Goal: Task Accomplishment & Management: Use online tool/utility

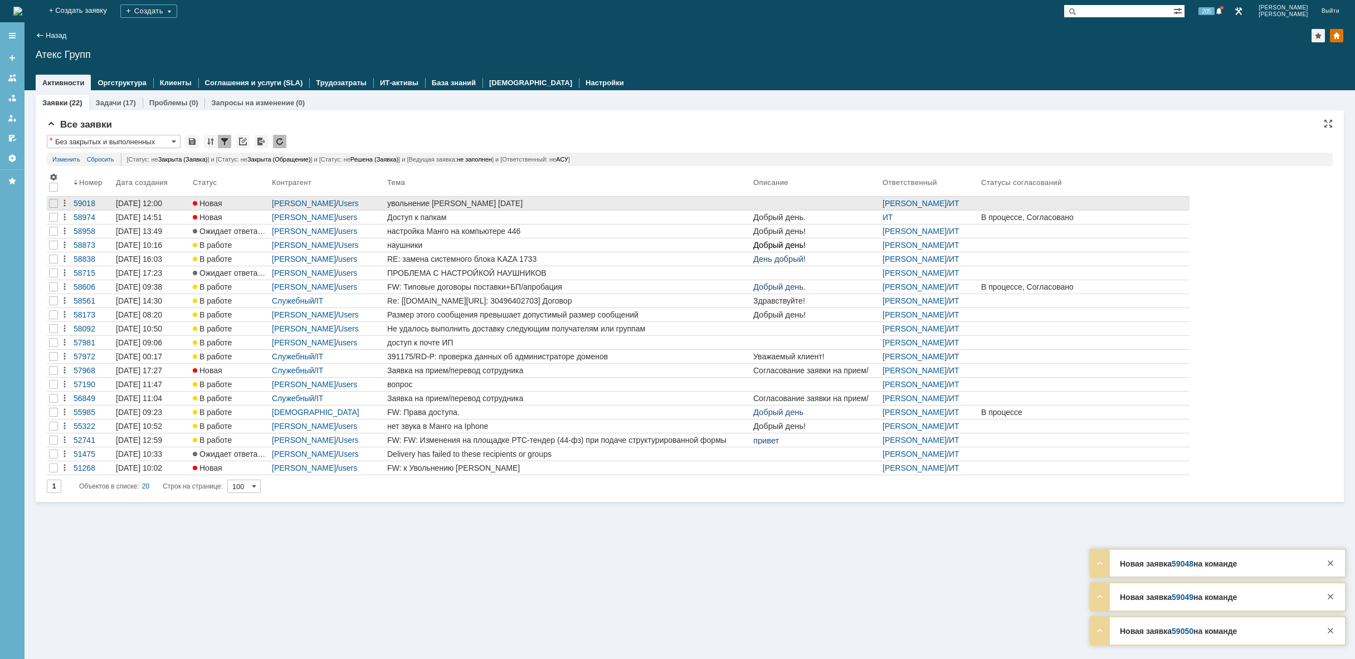
click at [607, 207] on div "увольнение [PERSON_NAME] [DATE]" at bounding box center [568, 203] width 362 height 9
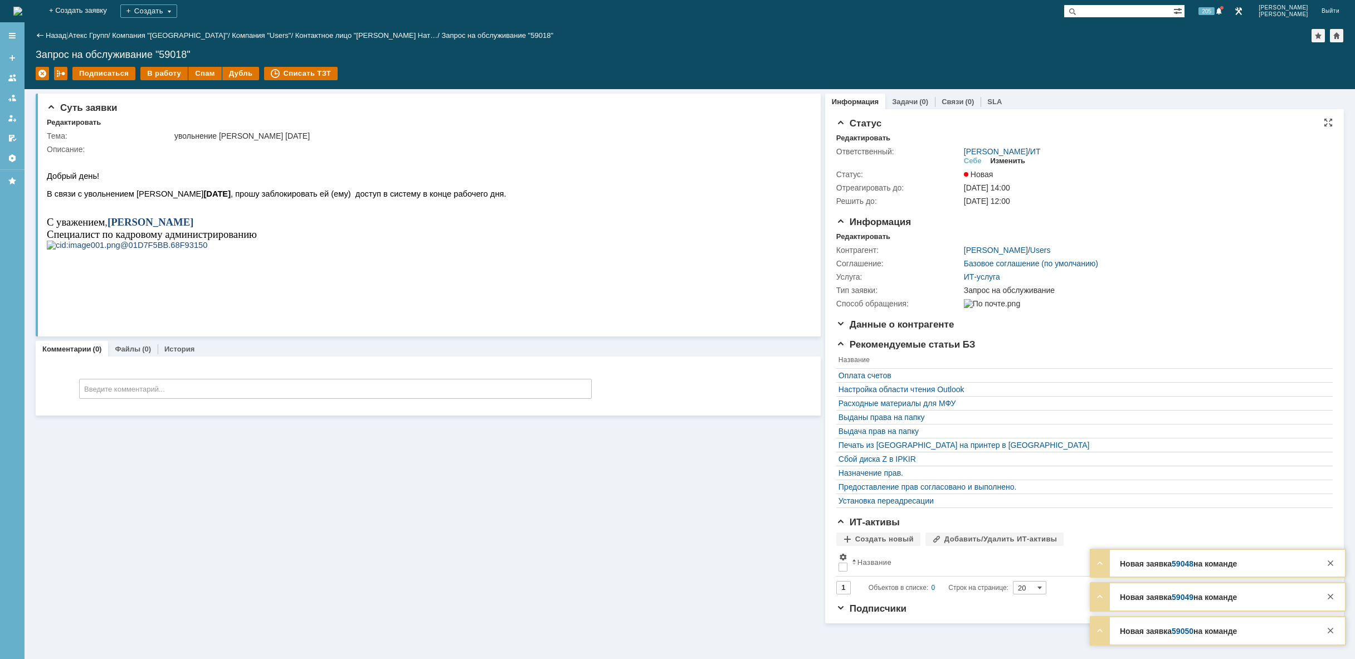
click at [1005, 163] on div "Изменить" at bounding box center [1007, 161] width 35 height 9
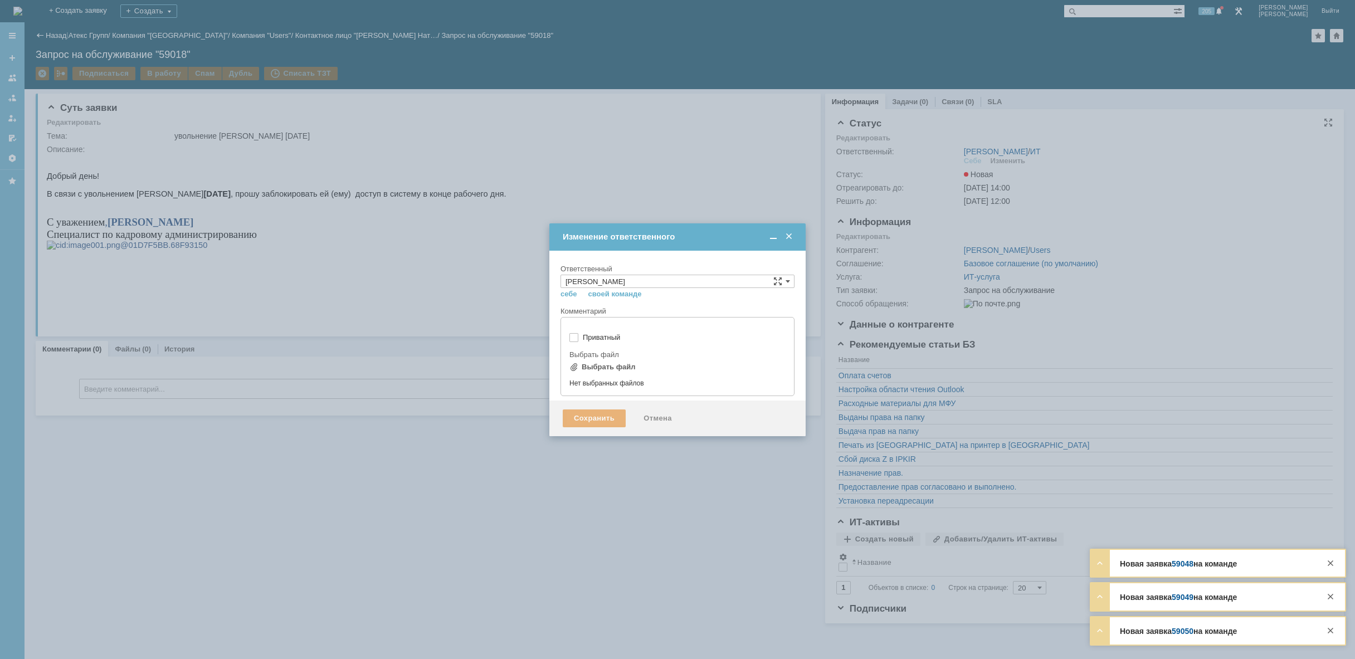
type input "[не указано]"
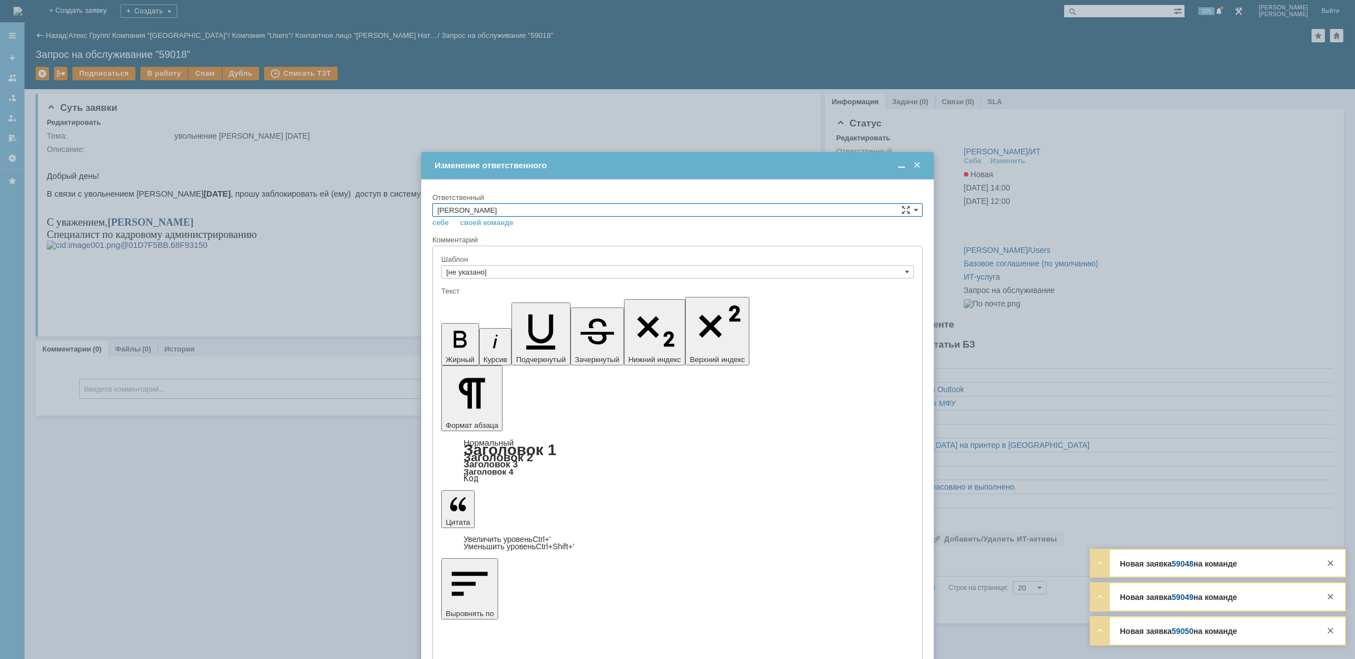
click at [658, 207] on input "[PERSON_NAME]" at bounding box center [677, 209] width 490 height 13
click at [561, 306] on span "АСУ" at bounding box center [677, 301] width 480 height 9
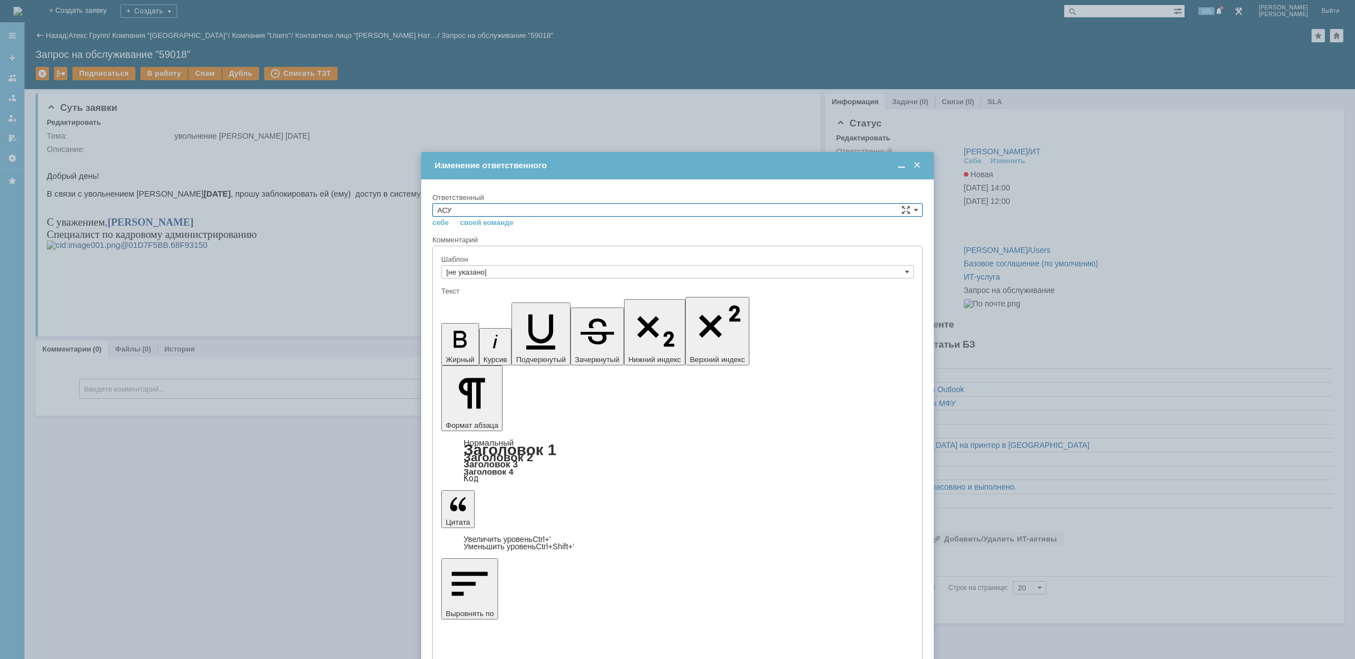
type input "АСУ"
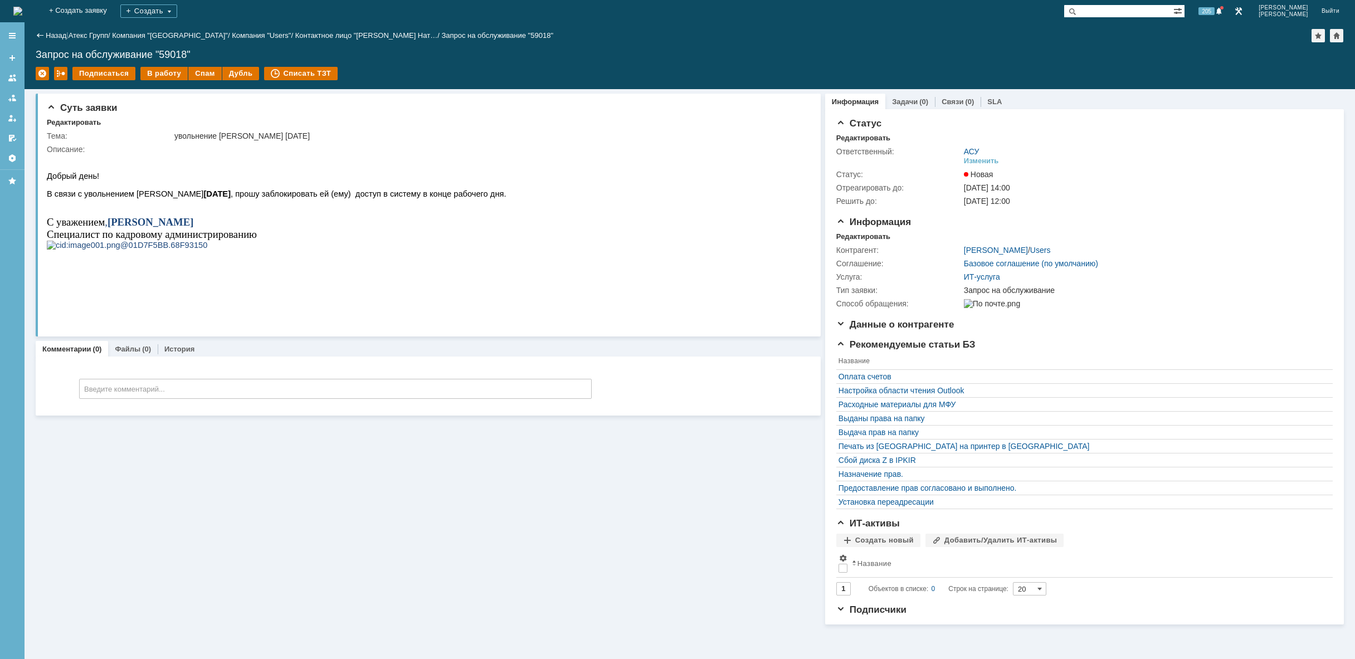
click at [22, 16] on img at bounding box center [17, 11] width 9 height 9
